Goal: Transaction & Acquisition: Purchase product/service

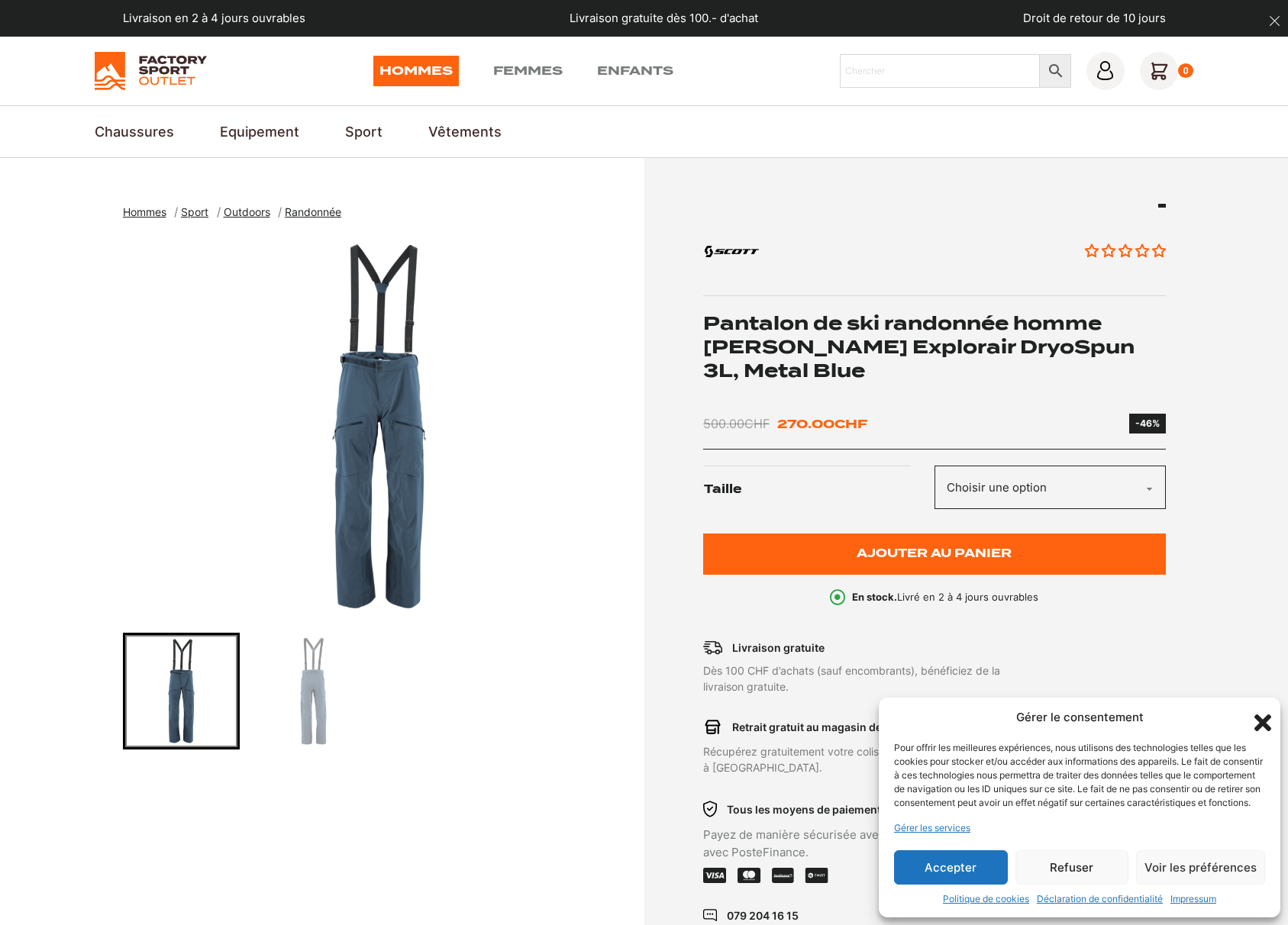
click at [979, 466] on select "Choisir une option M S" at bounding box center [1050, 487] width 232 height 43
click at [521, 638] on div at bounding box center [380, 691] width 514 height 117
click at [870, 64] on input "Chercher" at bounding box center [939, 71] width 200 height 33
type input "s"
type input "3l"
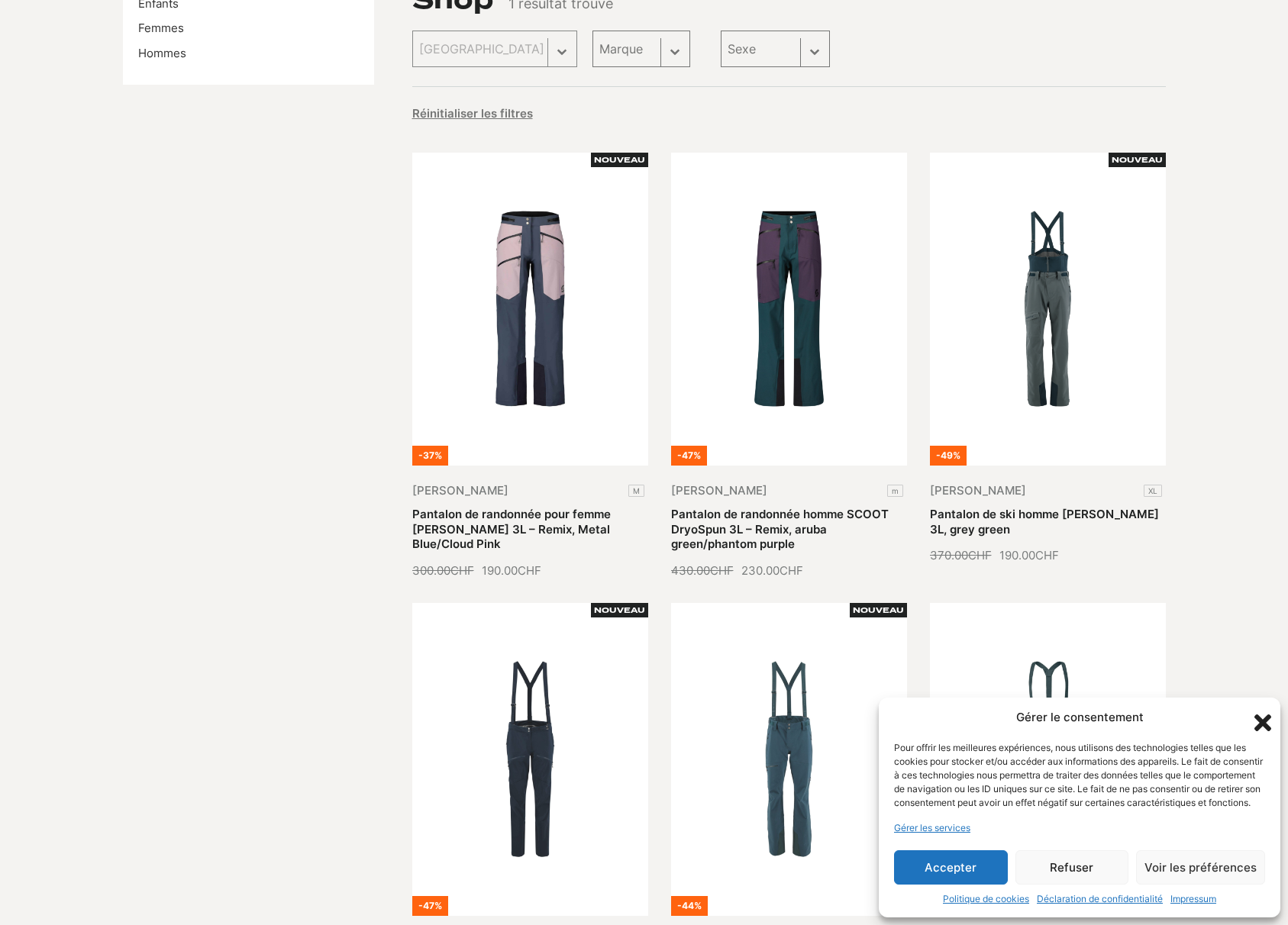
scroll to position [229, 0]
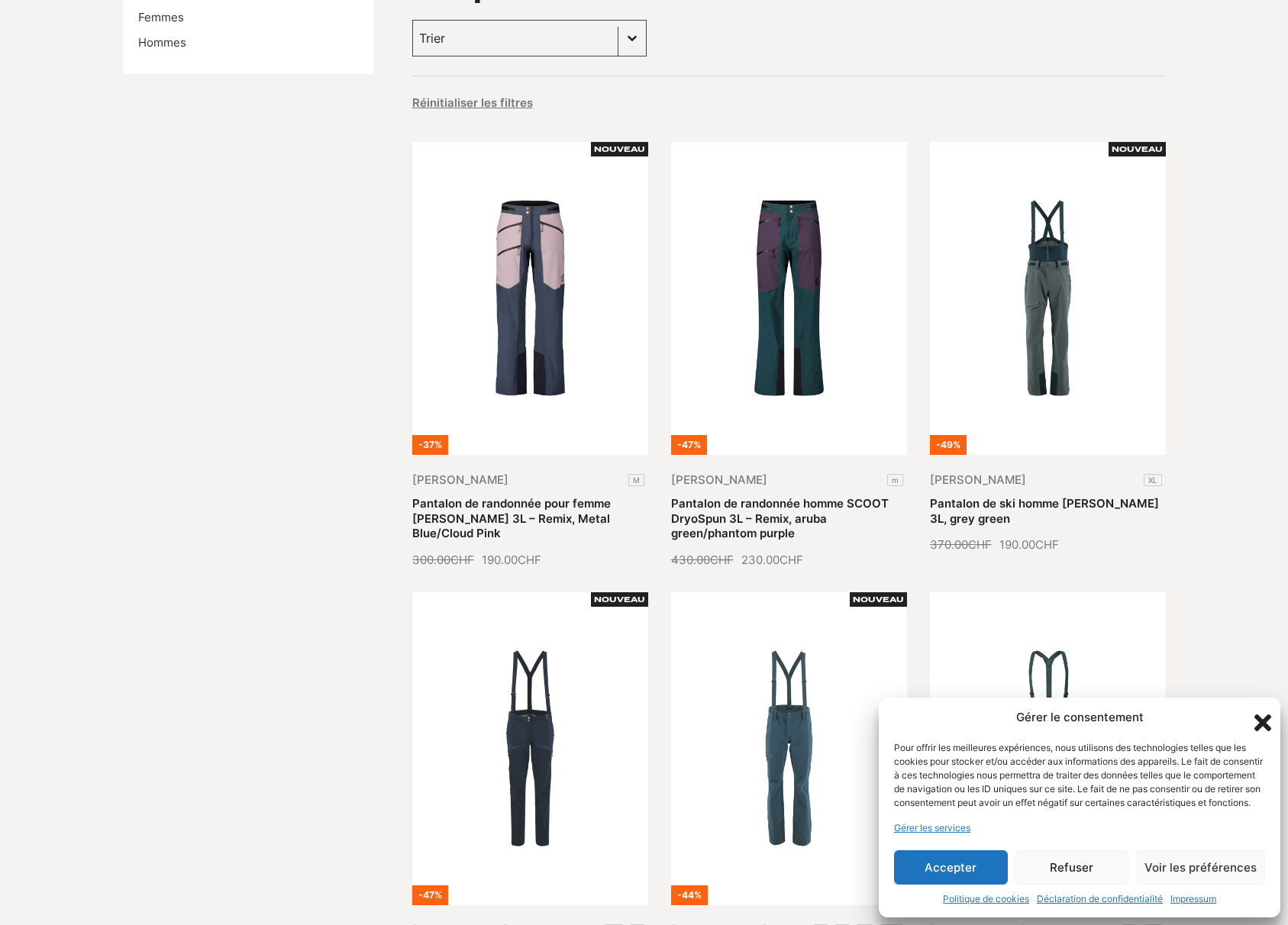
click at [1260, 714] on icon "Fermer la boîte de dialogue" at bounding box center [1263, 722] width 17 height 17
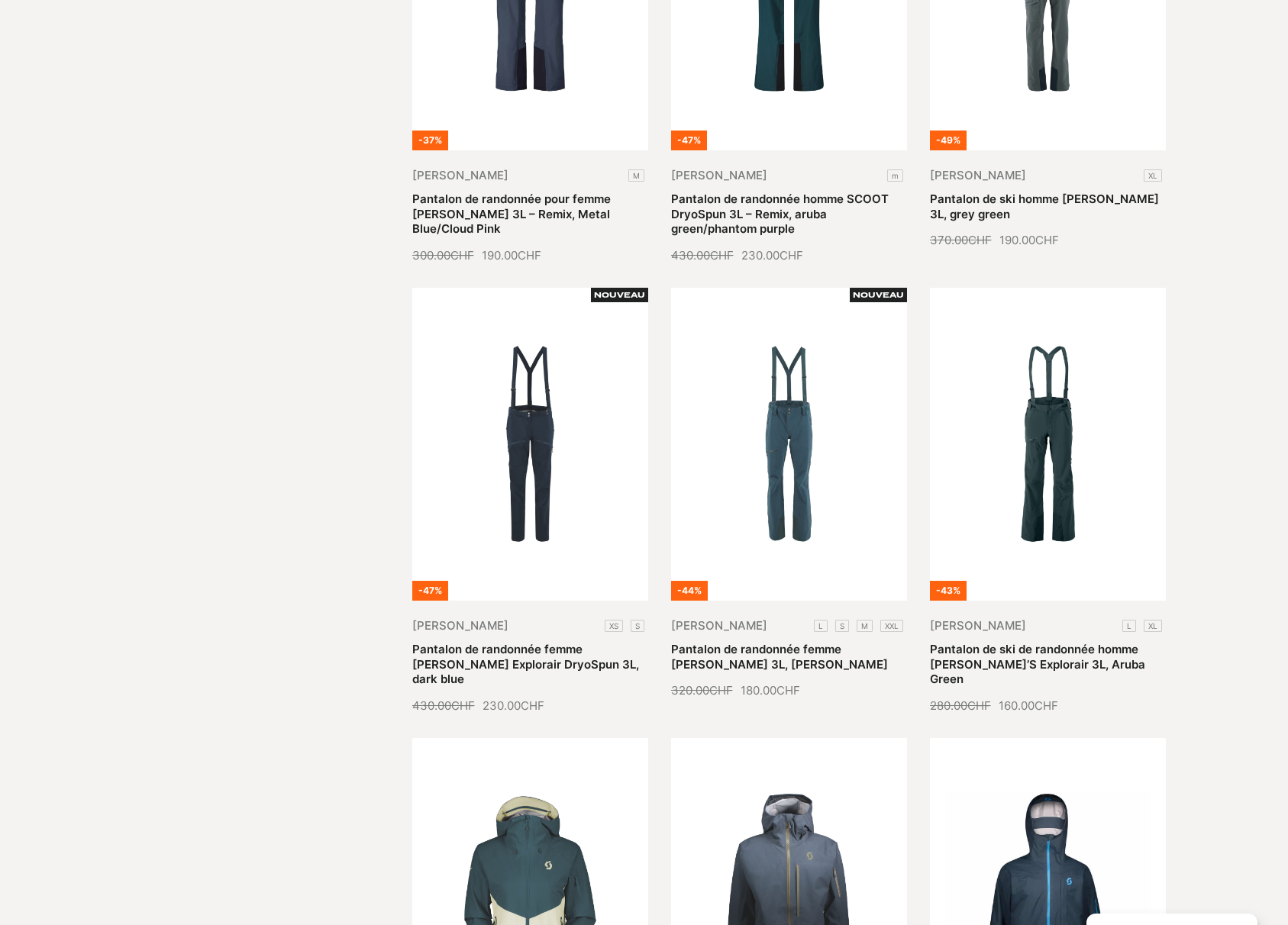
scroll to position [534, 0]
click at [826, 641] on link "Pantalon de randonnée femme SCOTT Explorair 3L, aruba green" at bounding box center [780, 656] width 217 height 30
